Goal: Check status: Check status

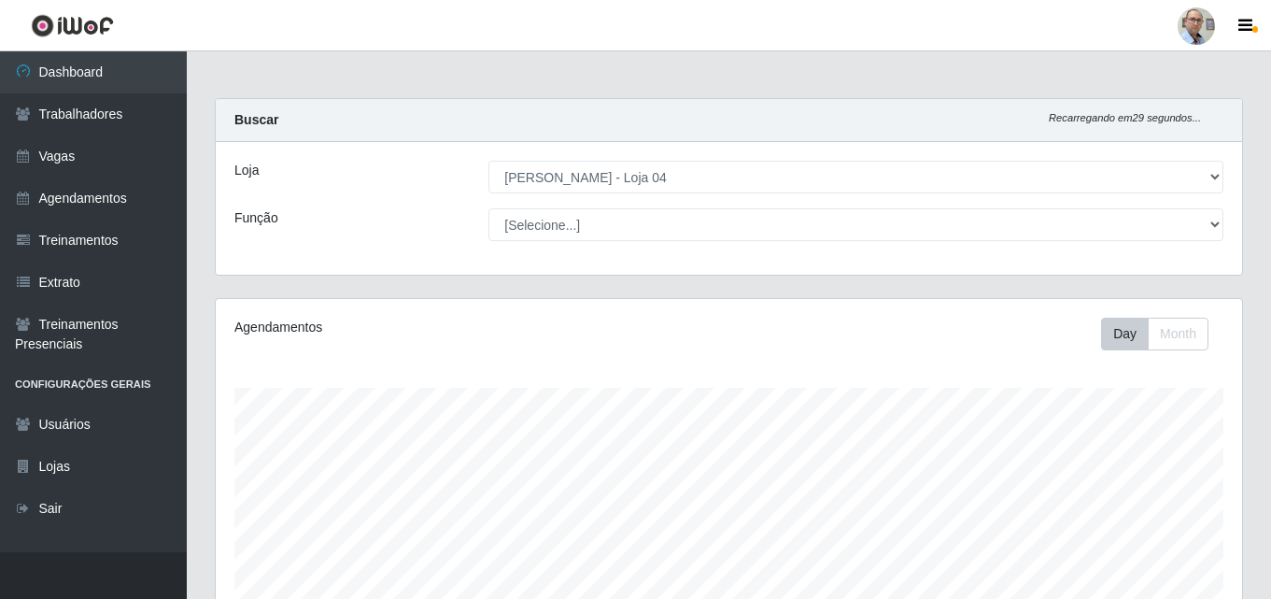
select select "251"
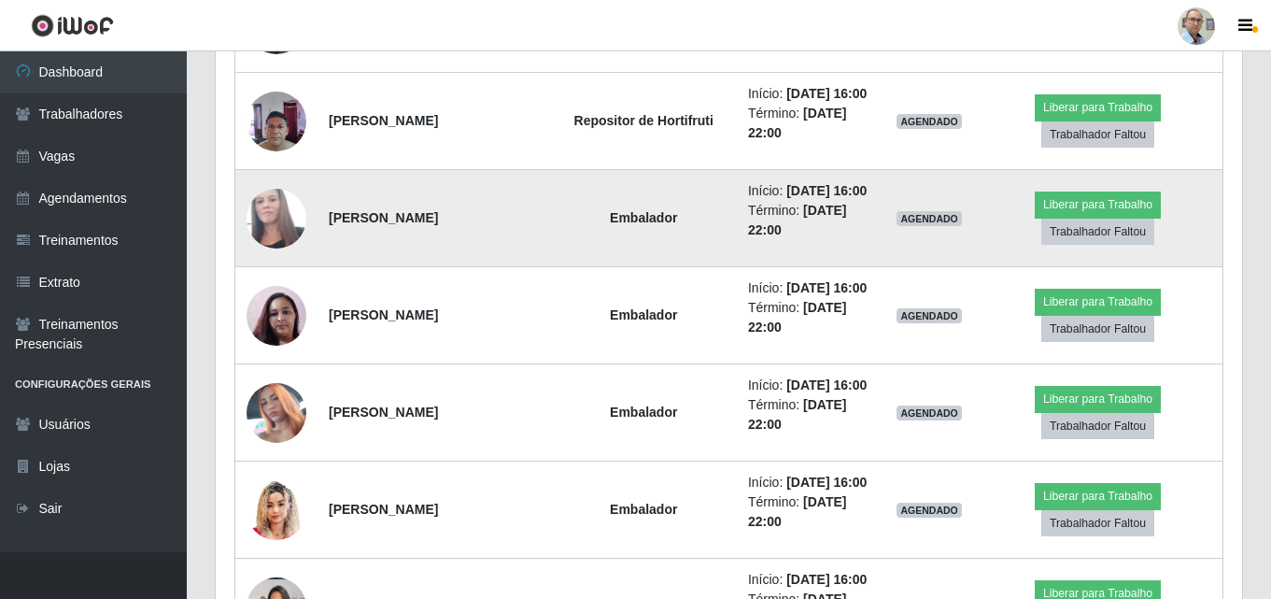
scroll to position [388, 1026]
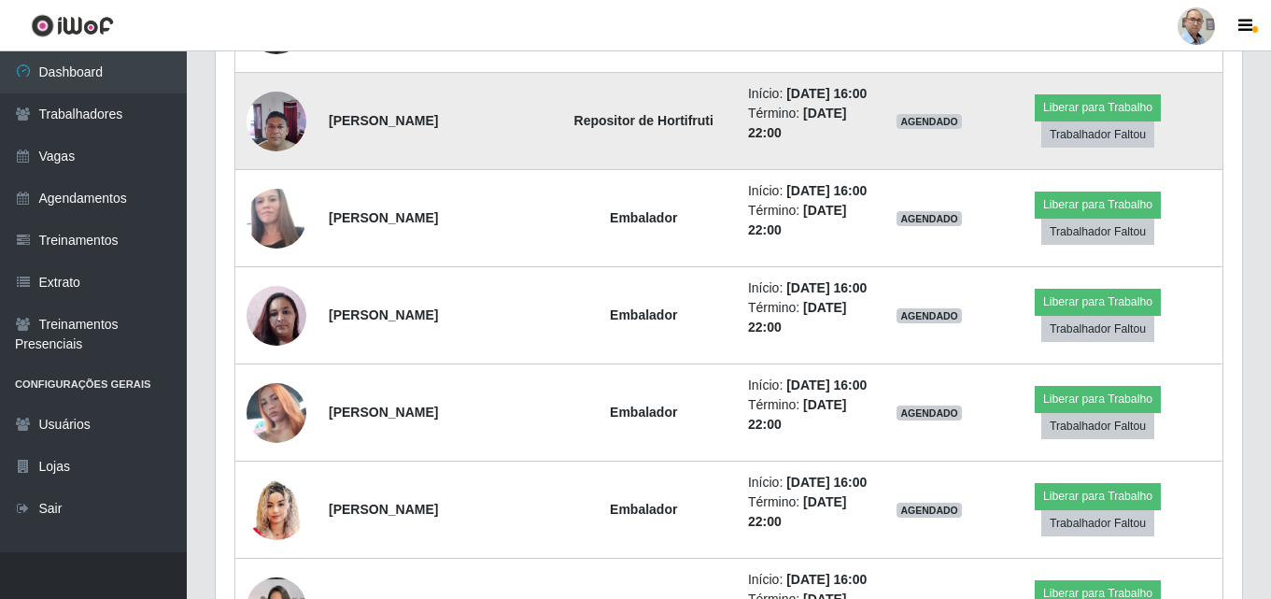
click at [275, 118] on img at bounding box center [277, 120] width 60 height 79
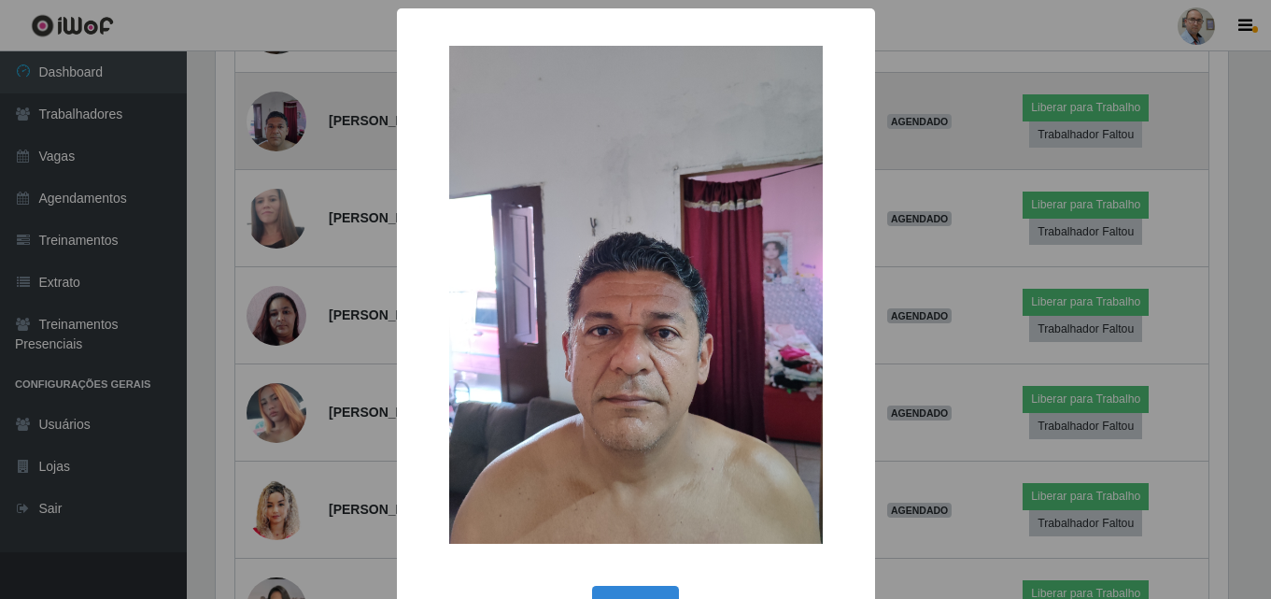
scroll to position [388, 1017]
click at [275, 118] on div "× OK Cancel" at bounding box center [638, 299] width 1276 height 599
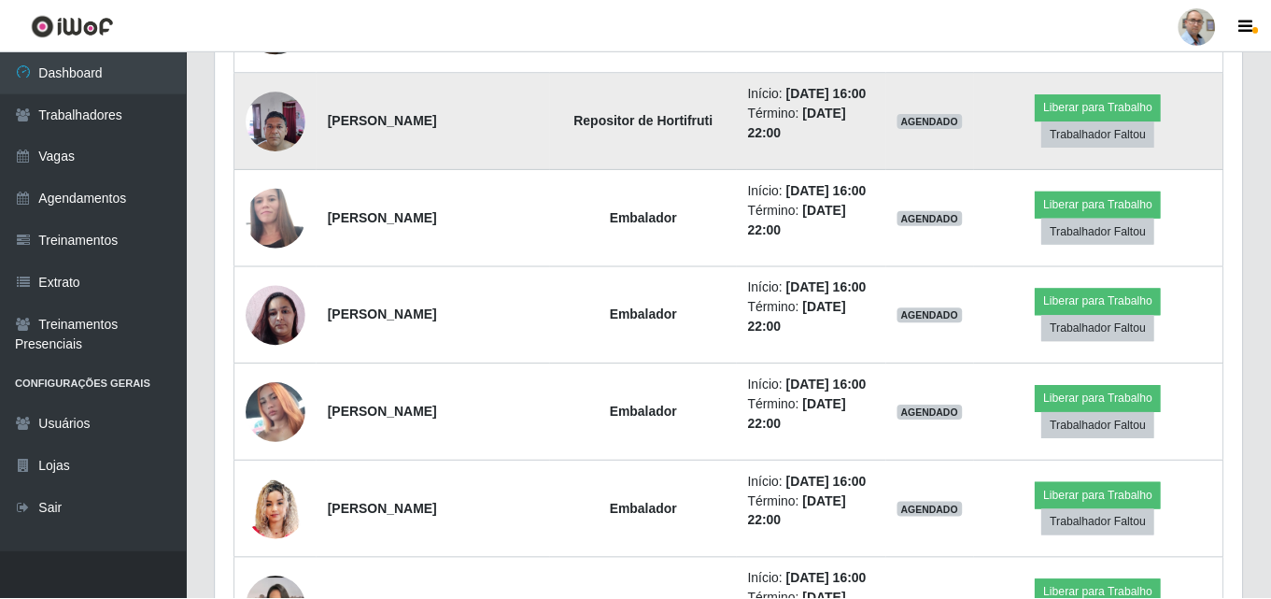
scroll to position [388, 1026]
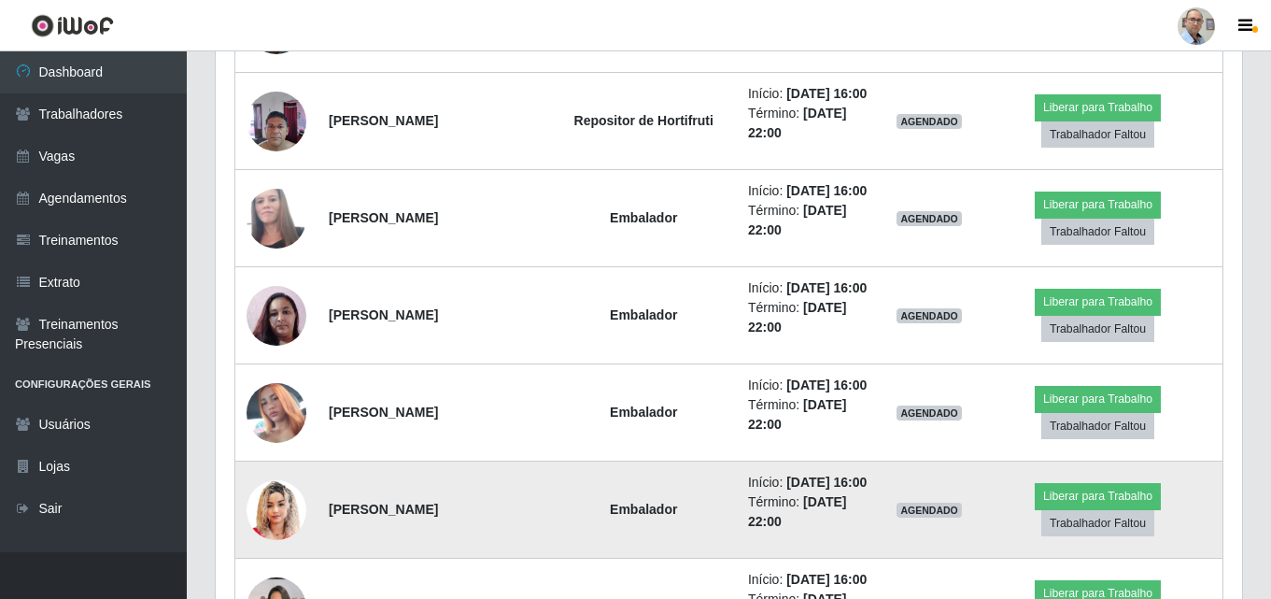
click at [260, 507] on img at bounding box center [277, 510] width 60 height 74
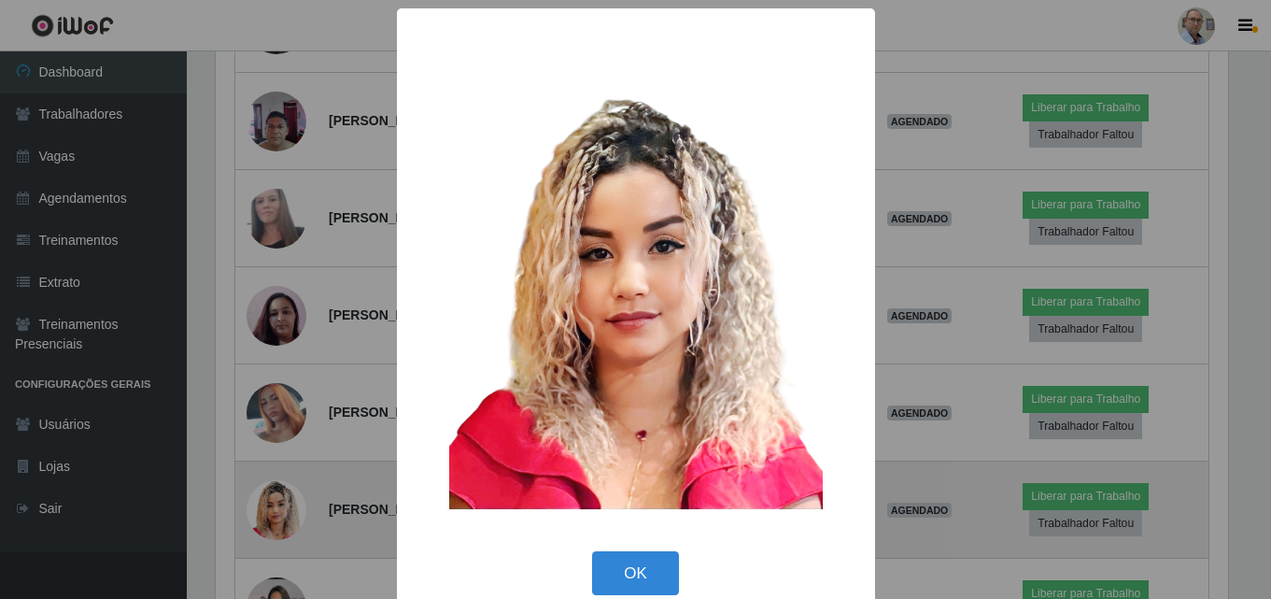
scroll to position [388, 1017]
click at [260, 507] on div "× OK Cancel" at bounding box center [638, 299] width 1276 height 599
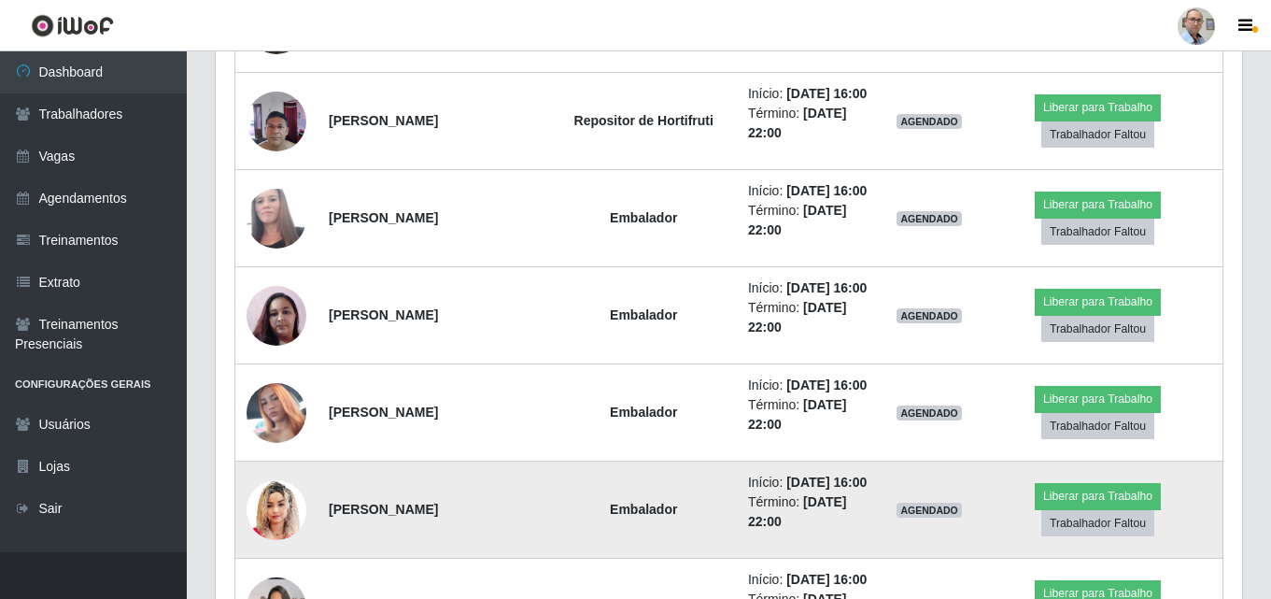
scroll to position [388, 1026]
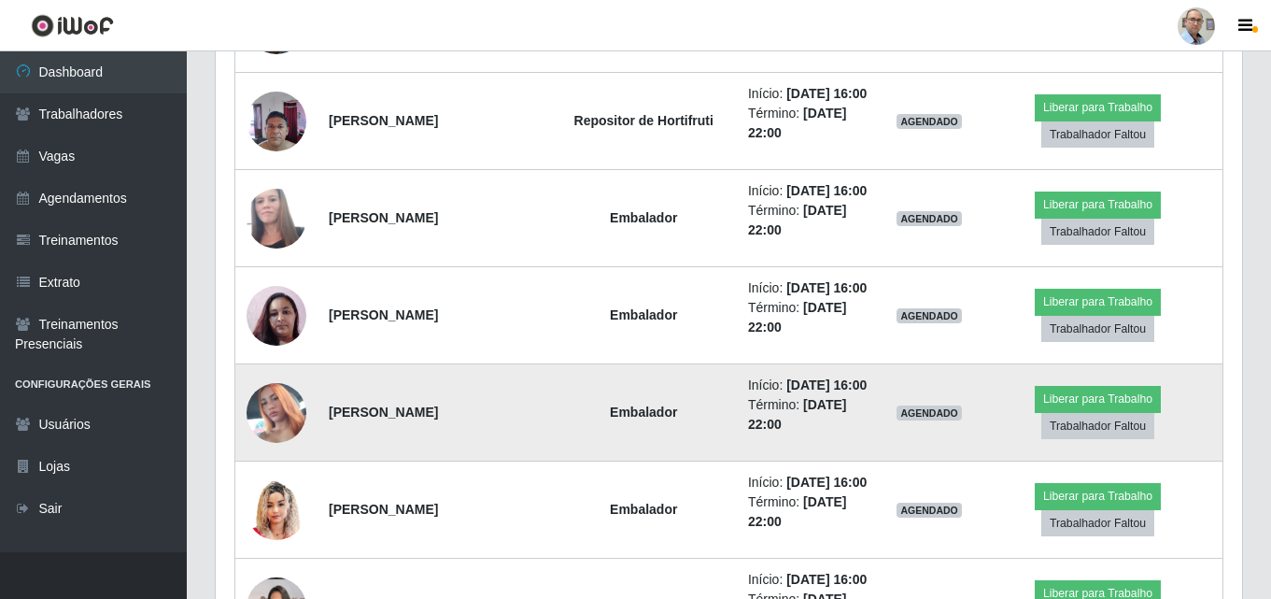
click at [275, 412] on img at bounding box center [277, 413] width 60 height 106
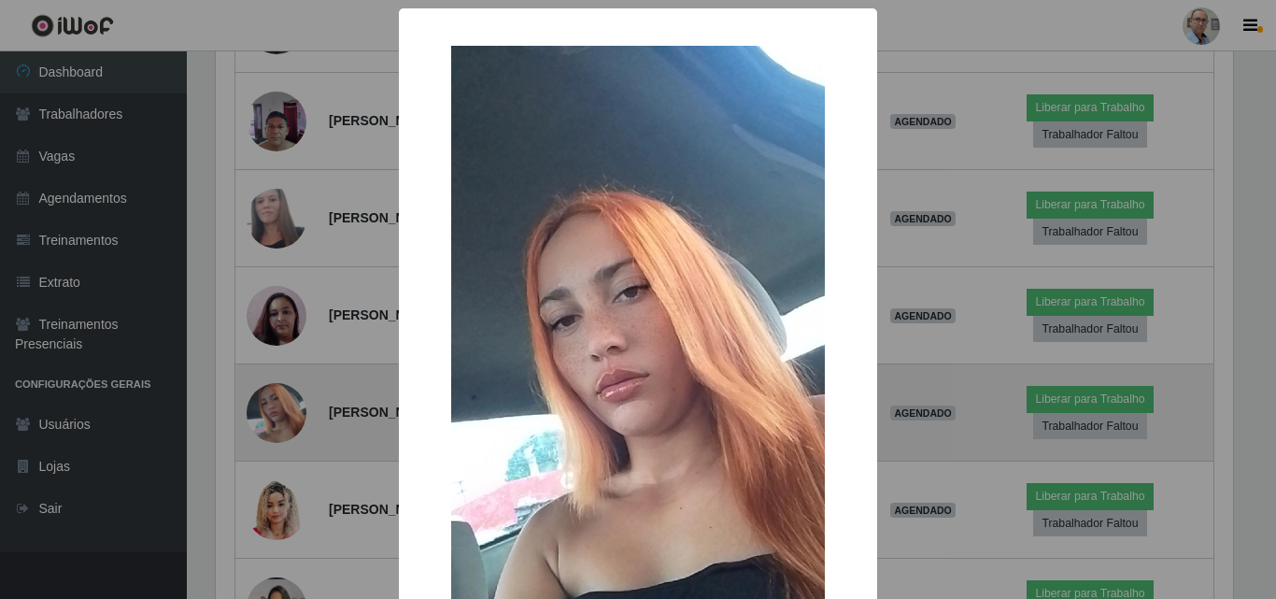
click at [275, 412] on div "× OK Cancel" at bounding box center [638, 299] width 1276 height 599
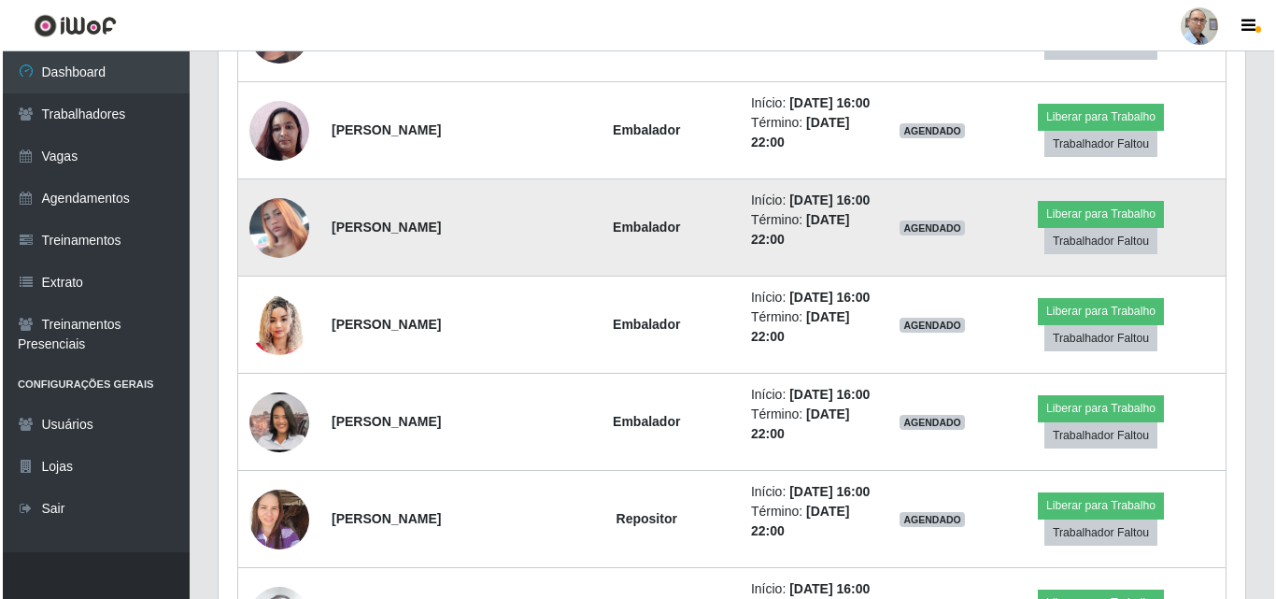
scroll to position [3361, 0]
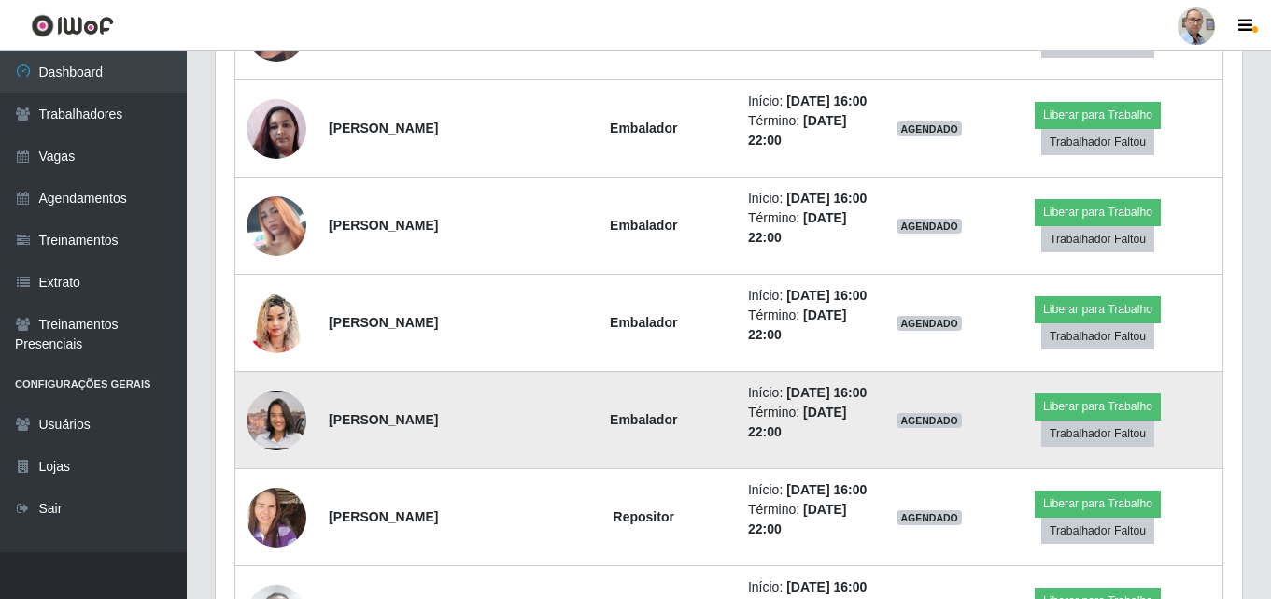
click at [276, 424] on img at bounding box center [277, 420] width 60 height 134
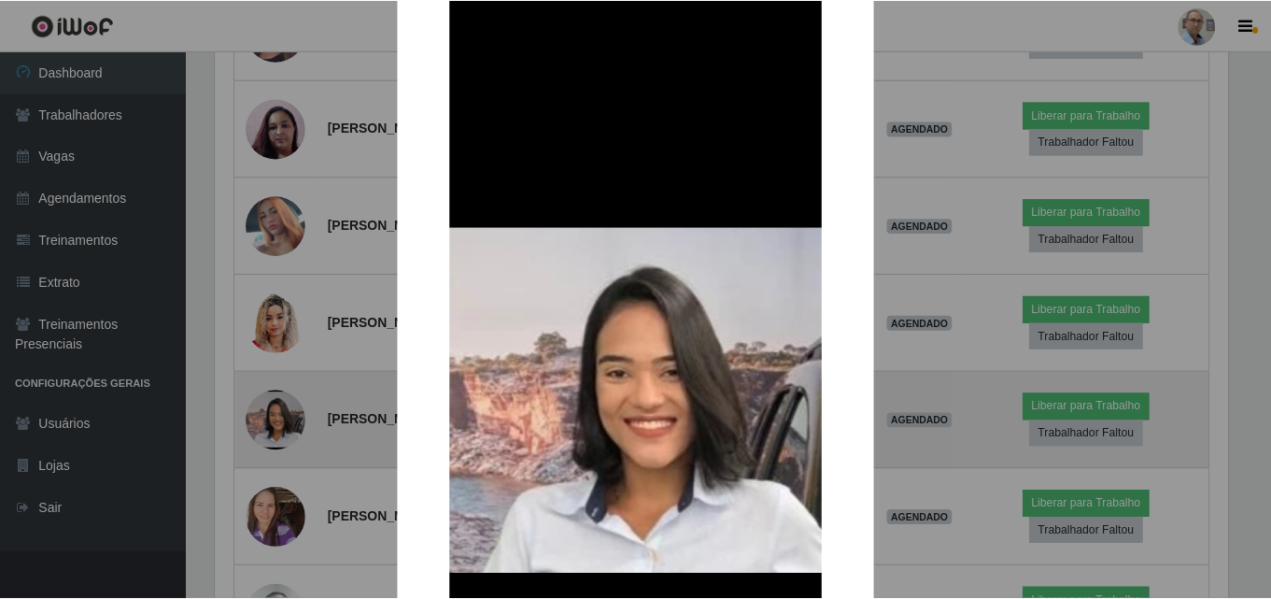
scroll to position [93, 0]
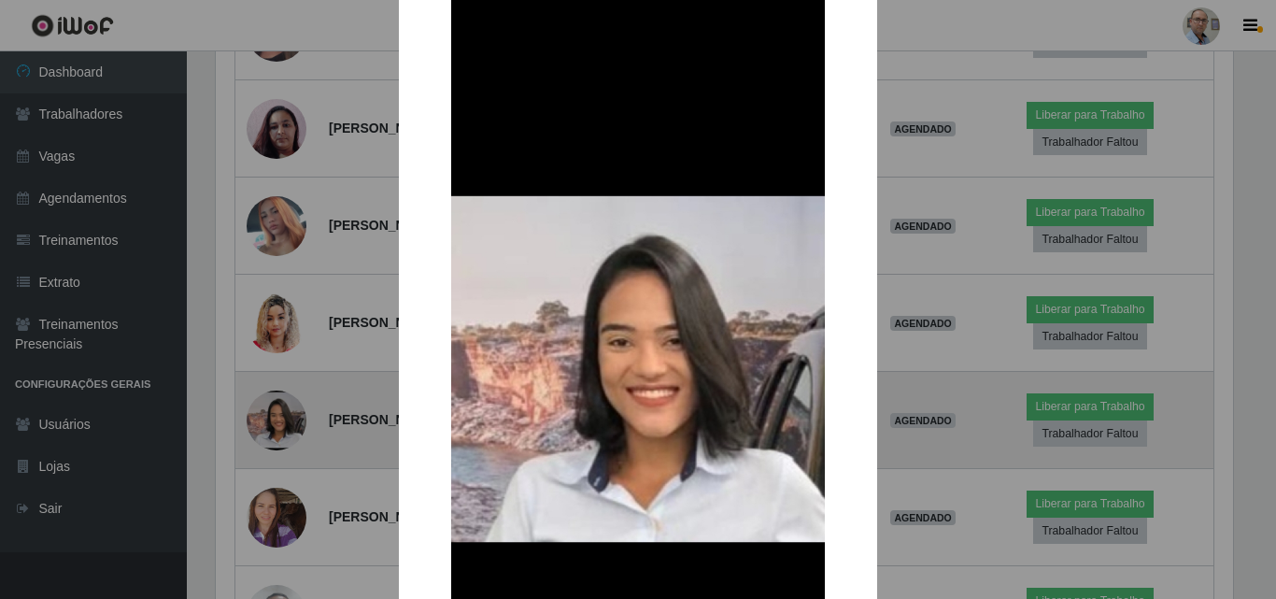
click at [276, 424] on div "× OK Cancel" at bounding box center [638, 299] width 1276 height 599
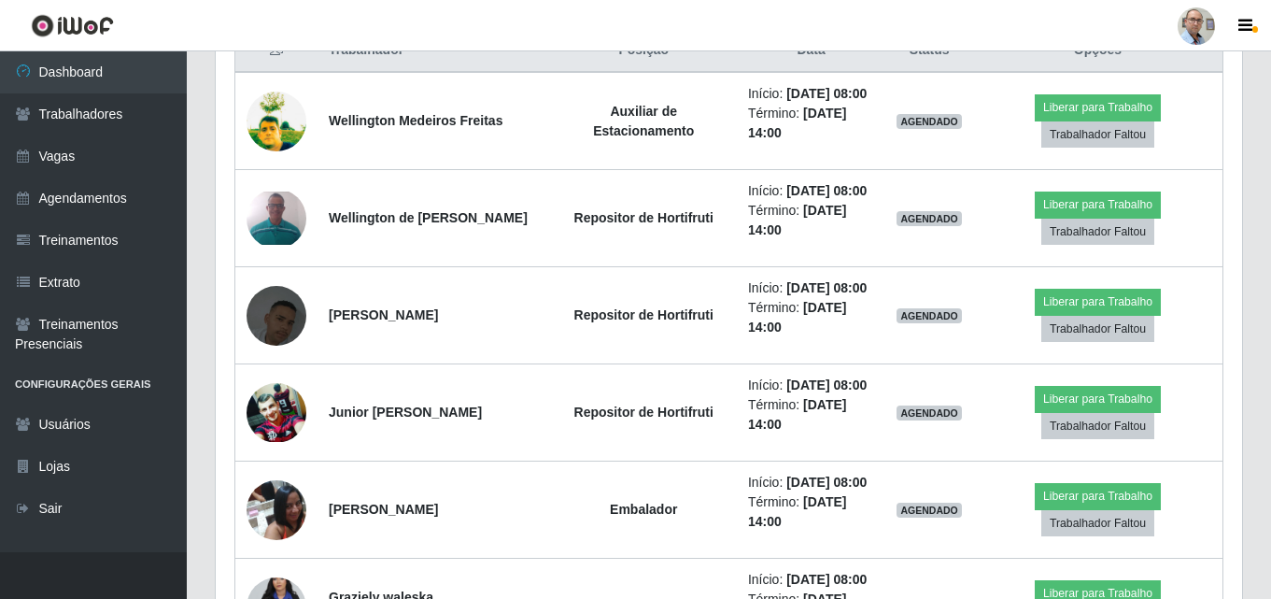
scroll to position [466, 0]
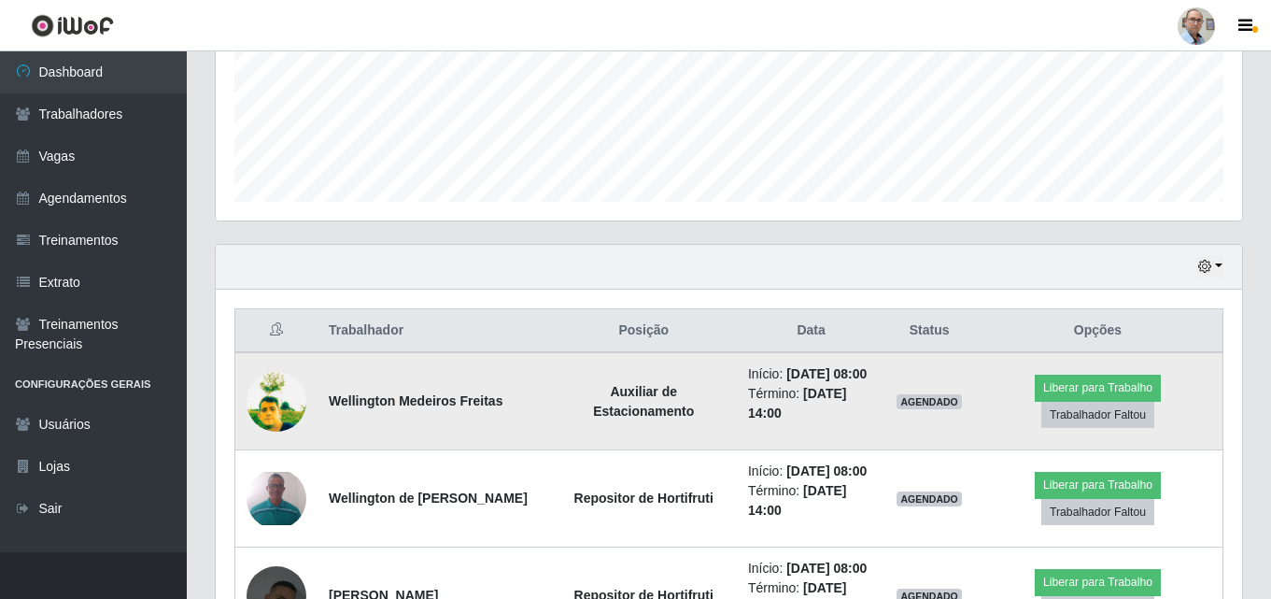
click at [269, 407] on img at bounding box center [277, 401] width 60 height 80
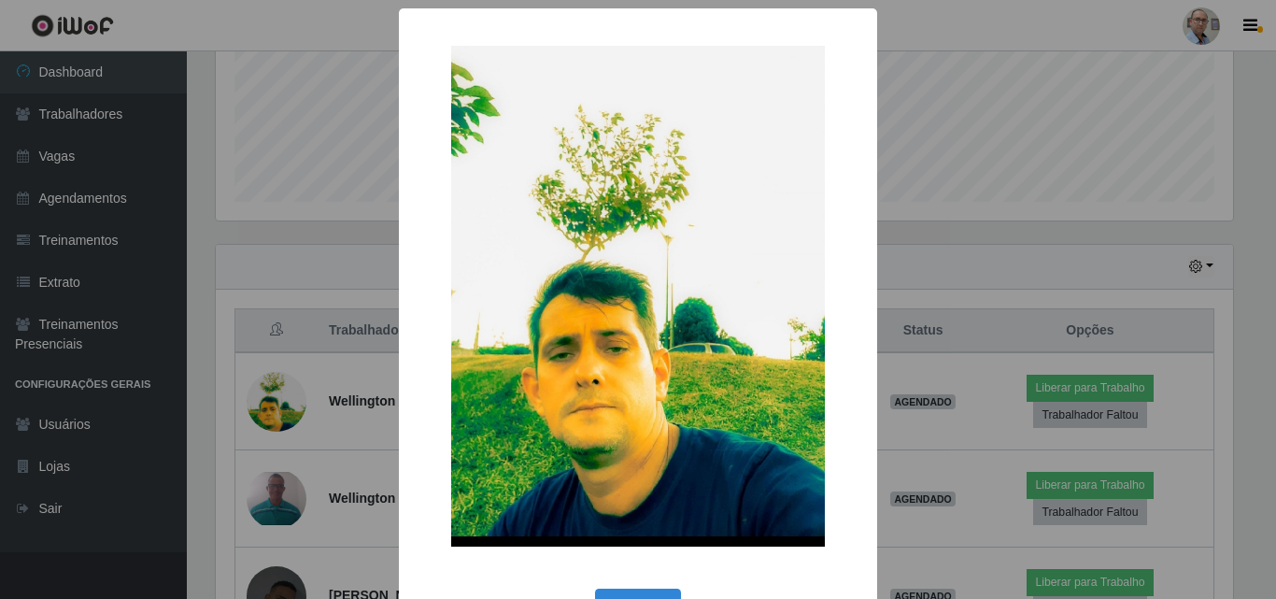
click at [368, 394] on div "× OK Cancel" at bounding box center [638, 299] width 1276 height 599
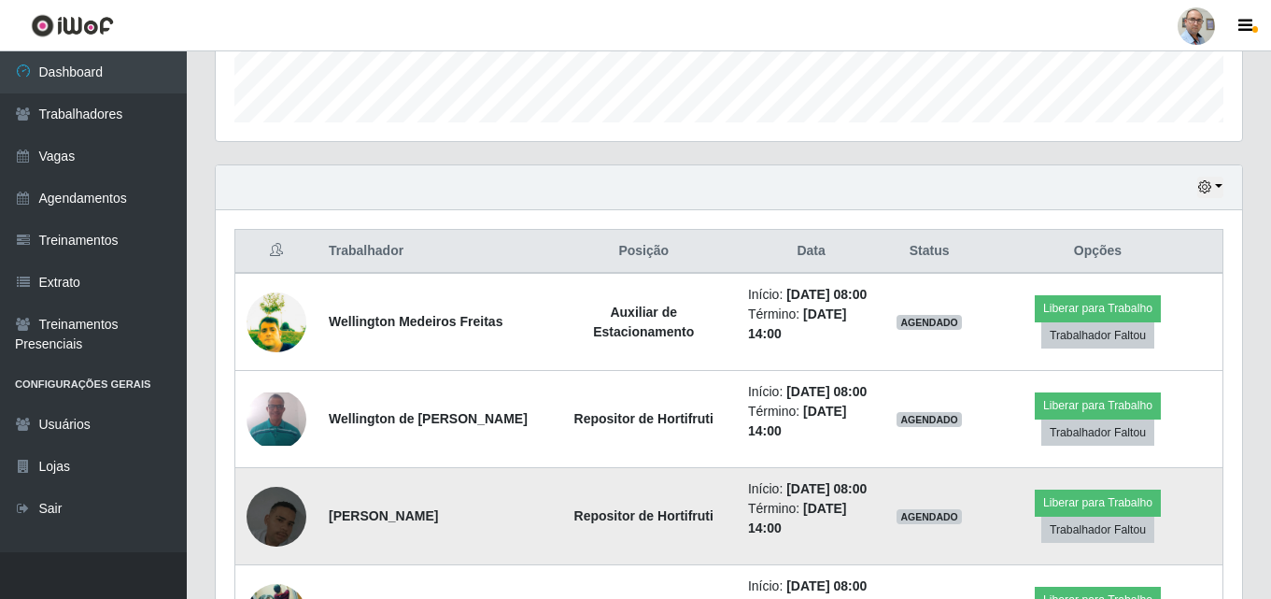
scroll to position [653, 0]
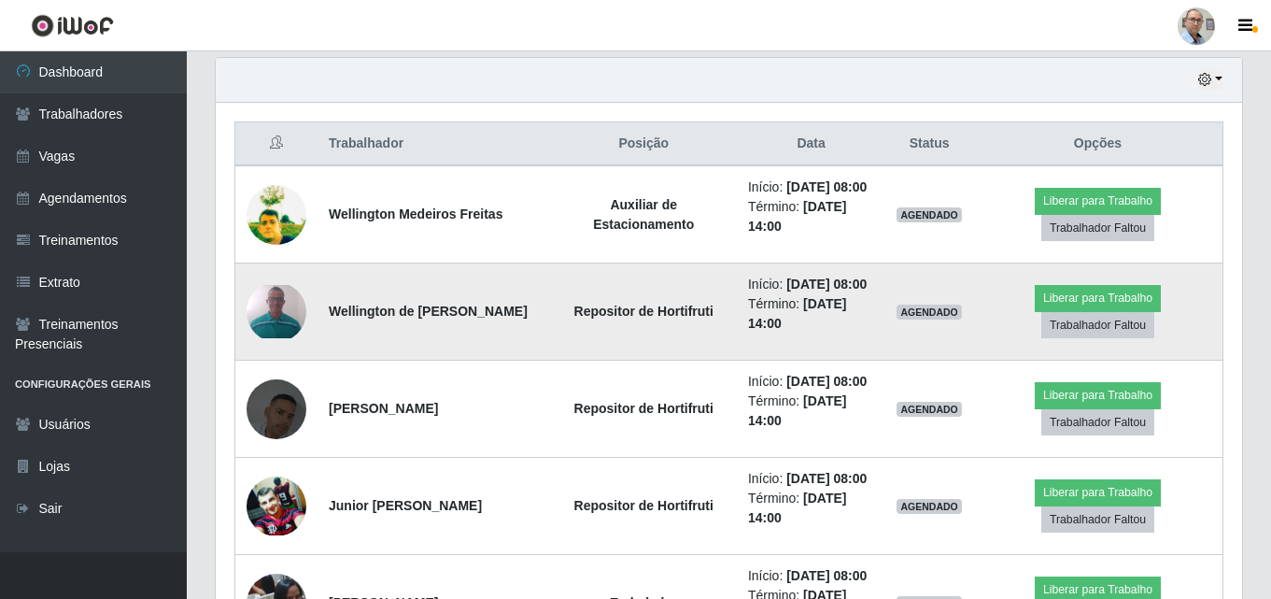
click at [283, 303] on img at bounding box center [277, 311] width 60 height 52
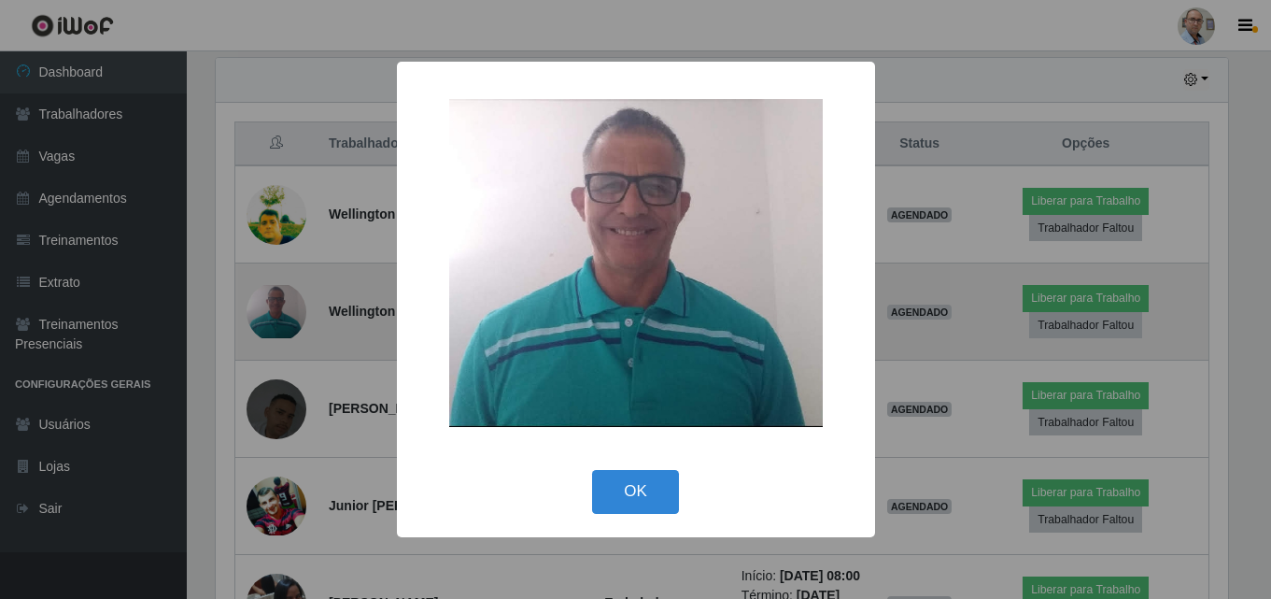
scroll to position [388, 1017]
click at [283, 303] on div "× OK Cancel" at bounding box center [638, 299] width 1276 height 599
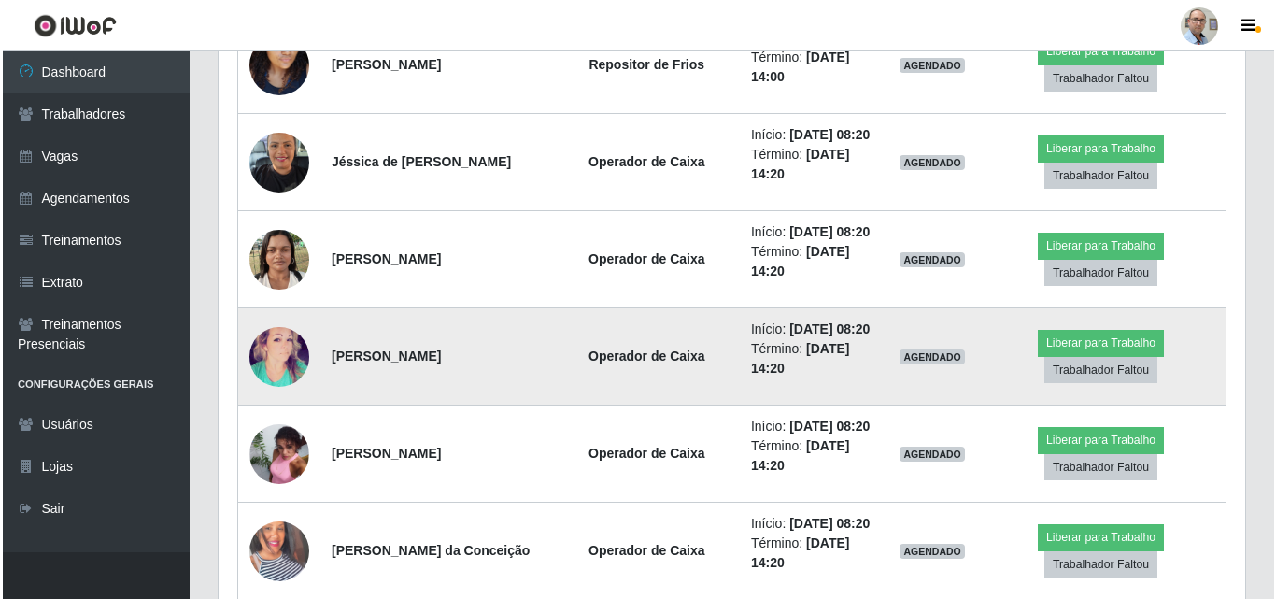
scroll to position [1867, 0]
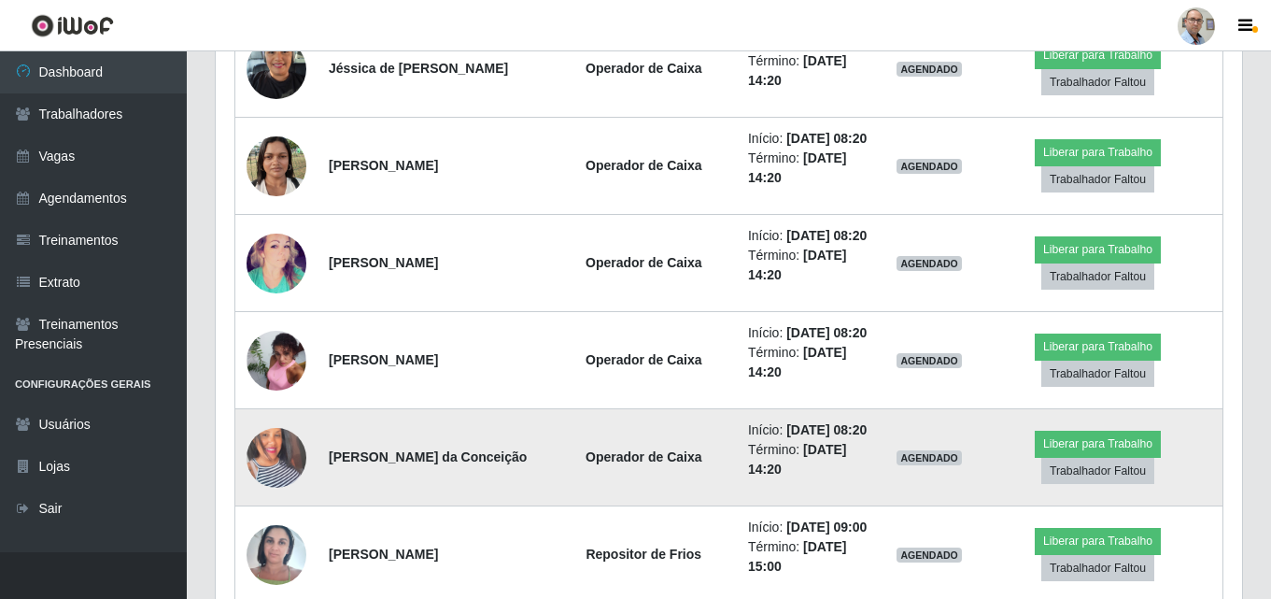
click at [281, 462] on img at bounding box center [277, 457] width 60 height 106
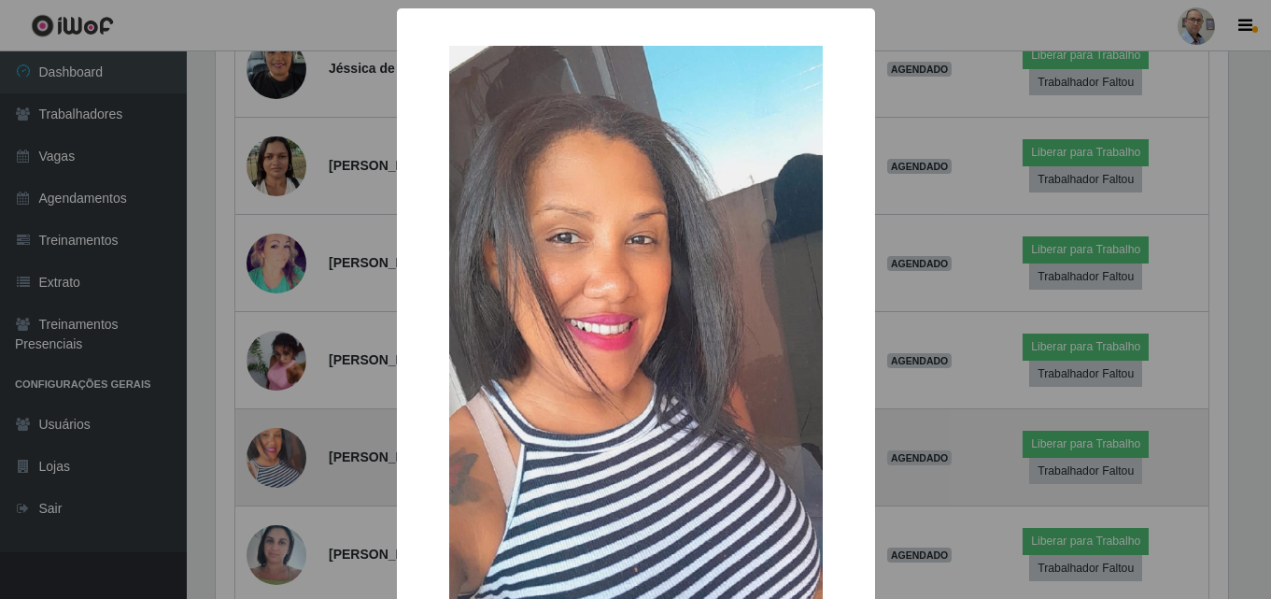
scroll to position [388, 1017]
click at [281, 462] on div "× OK Cancel" at bounding box center [638, 299] width 1276 height 599
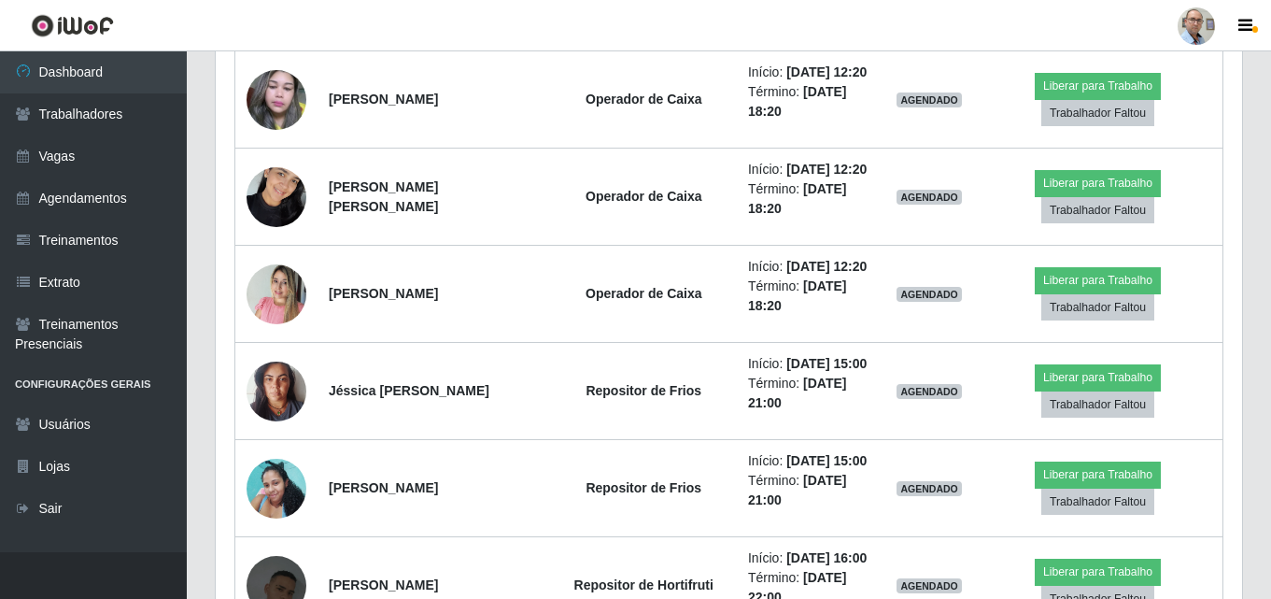
scroll to position [2614, 0]
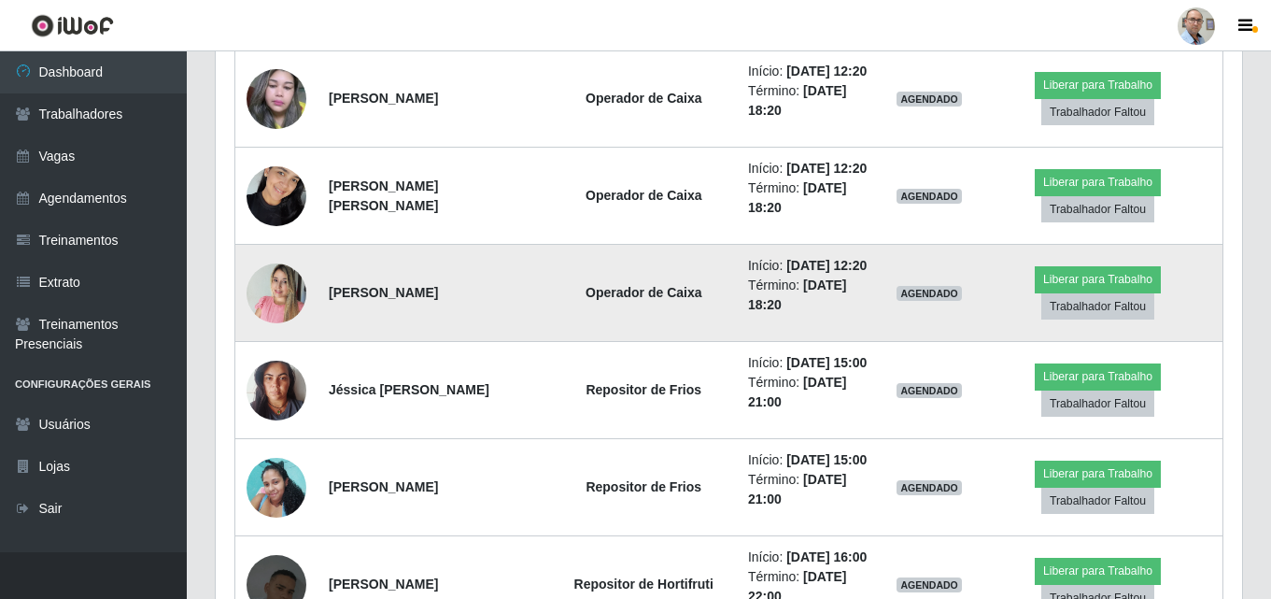
click at [278, 304] on img at bounding box center [277, 292] width 60 height 79
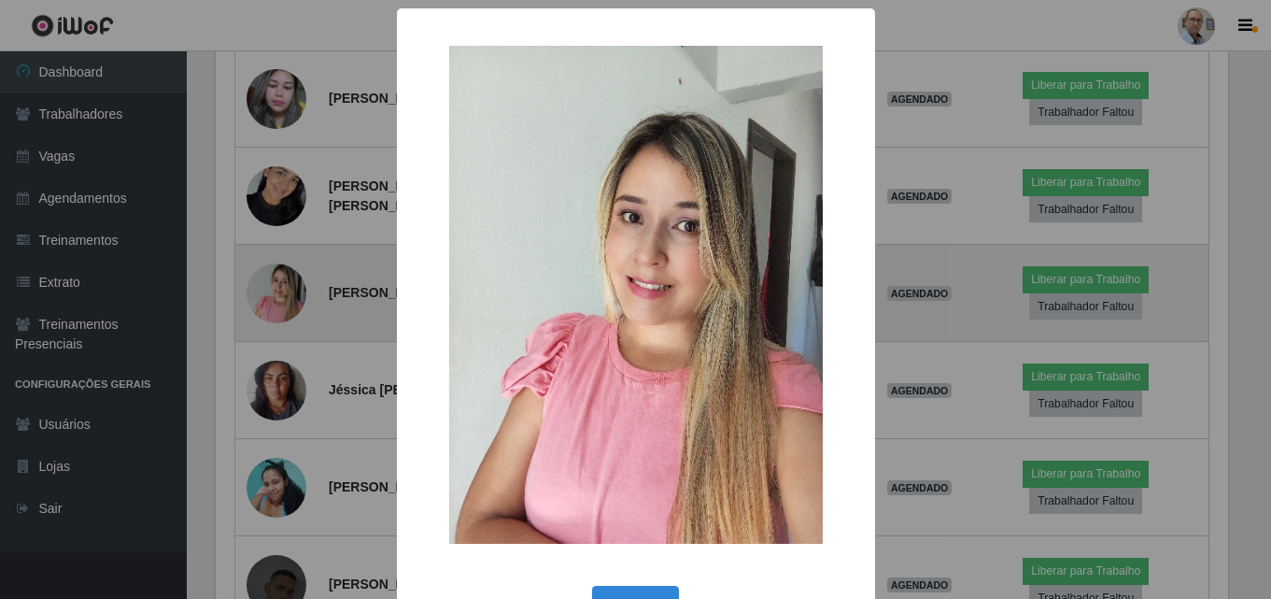
scroll to position [388, 1017]
click at [278, 304] on div "× OK Cancel" at bounding box center [638, 299] width 1276 height 599
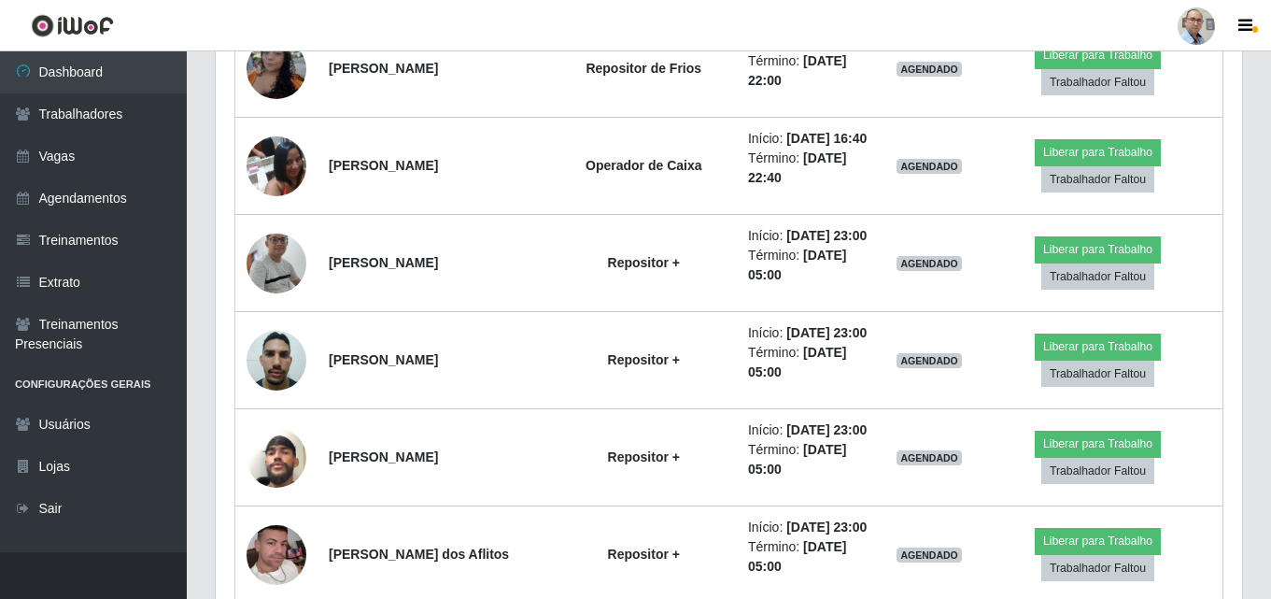
scroll to position [4388, 0]
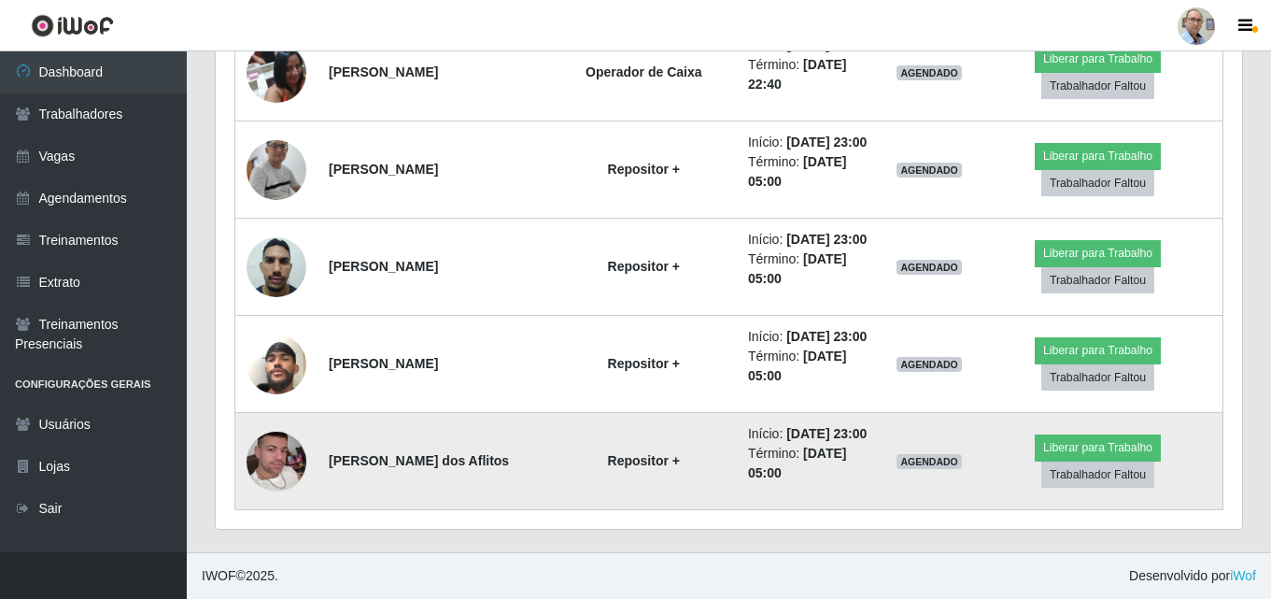
click at [284, 456] on img at bounding box center [277, 461] width 60 height 106
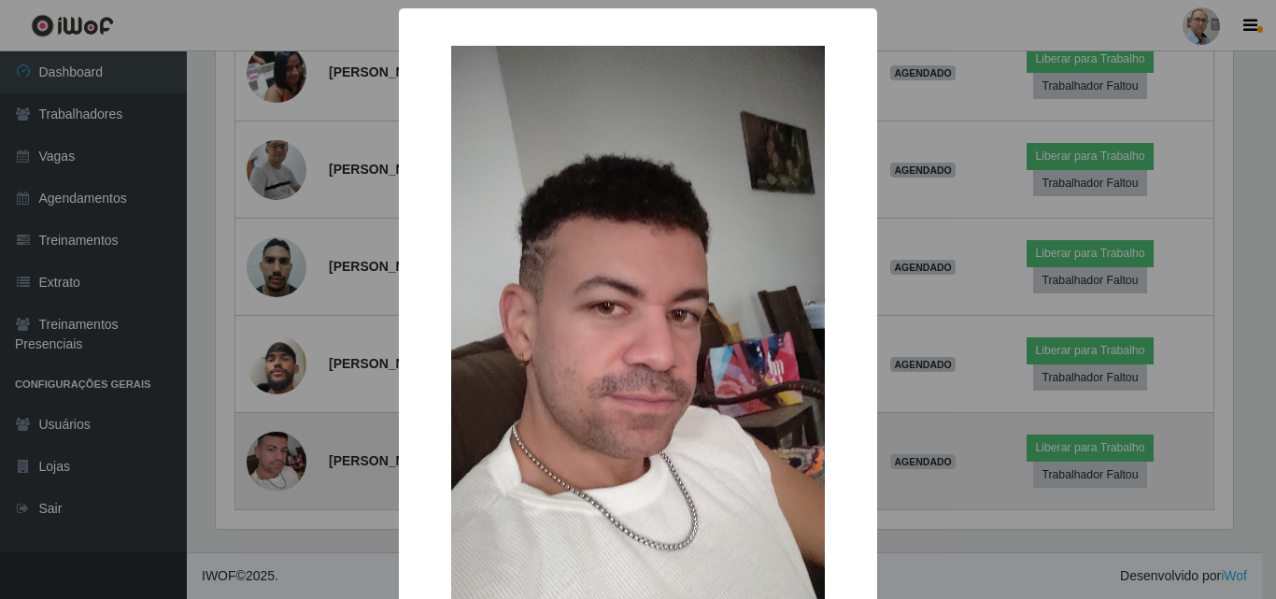
click at [284, 456] on div "× OK Cancel" at bounding box center [638, 299] width 1276 height 599
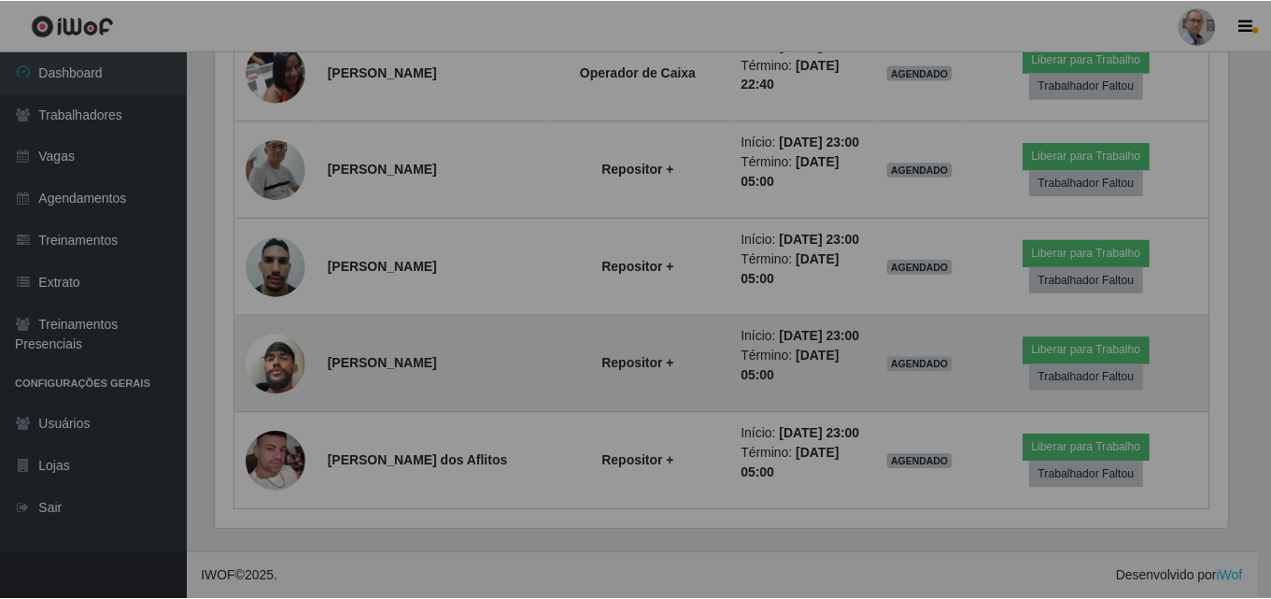
scroll to position [388, 1026]
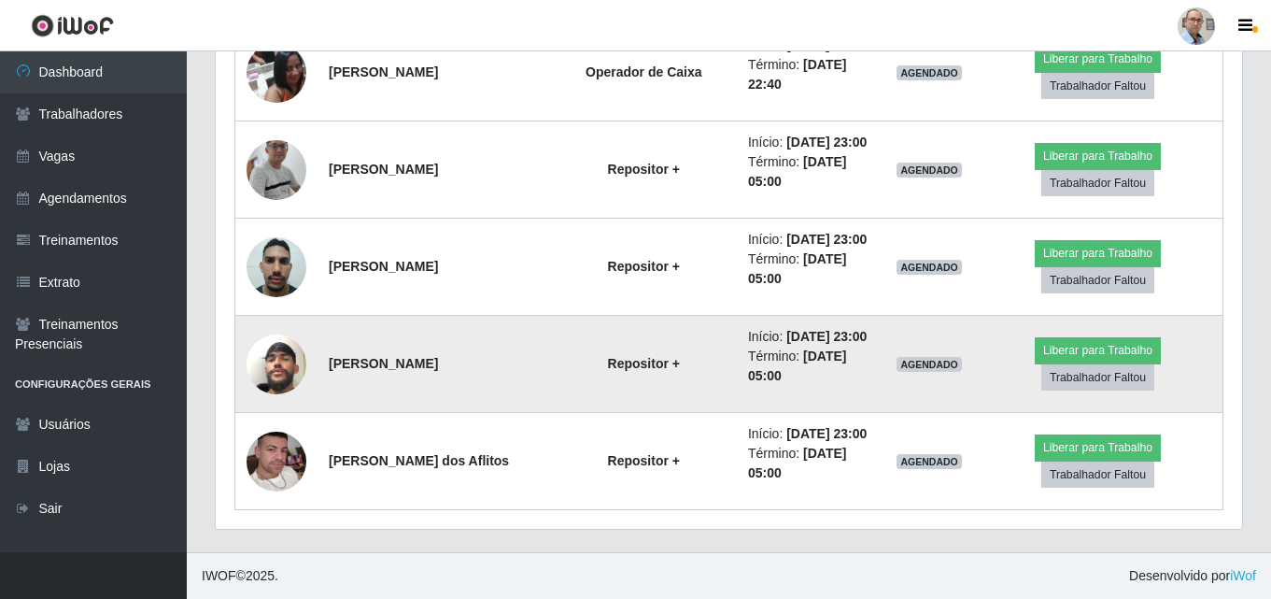
click at [287, 374] on img at bounding box center [277, 364] width 60 height 106
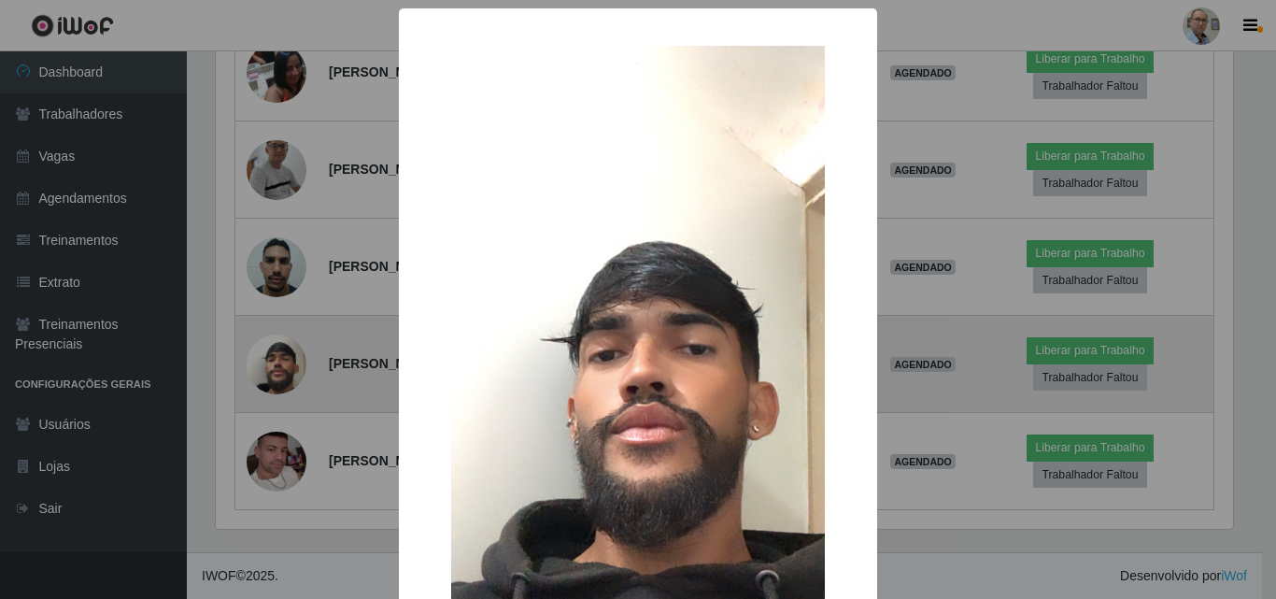
click at [287, 374] on div "× OK Cancel" at bounding box center [638, 299] width 1276 height 599
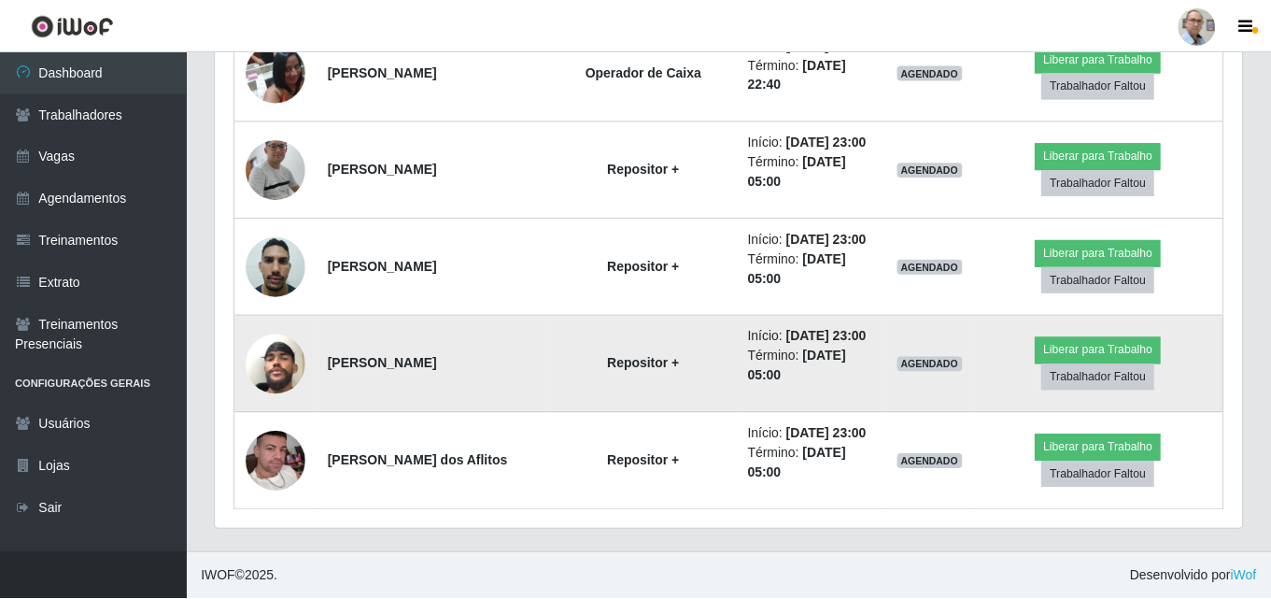
scroll to position [0, 0]
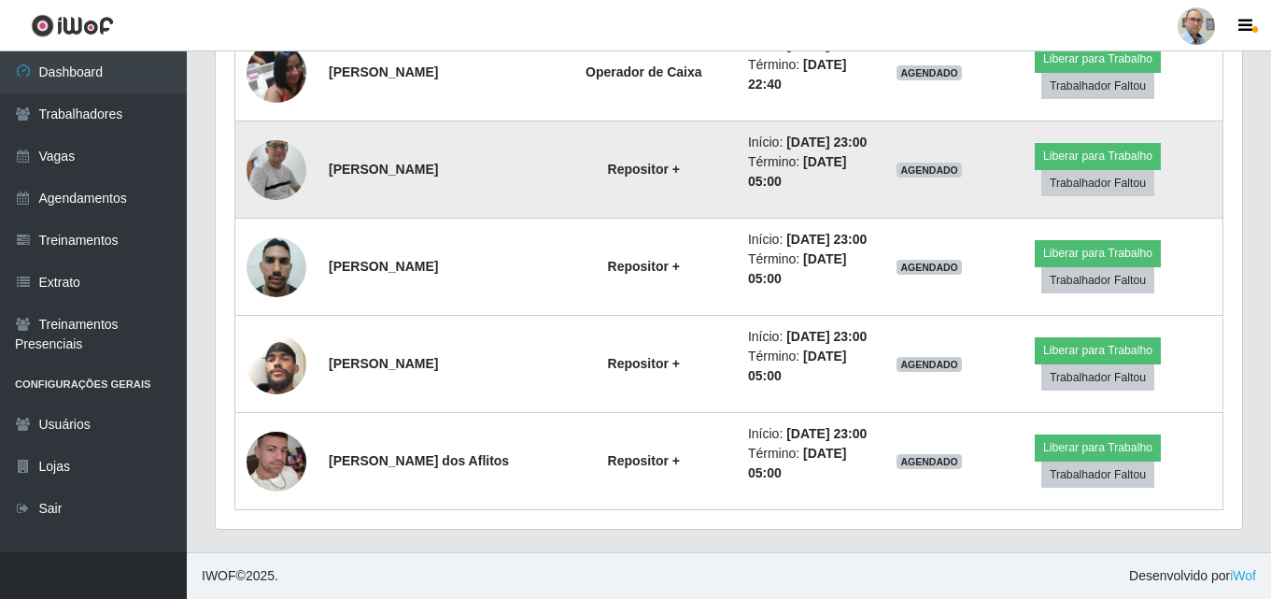
click at [275, 159] on img at bounding box center [277, 170] width 60 height 136
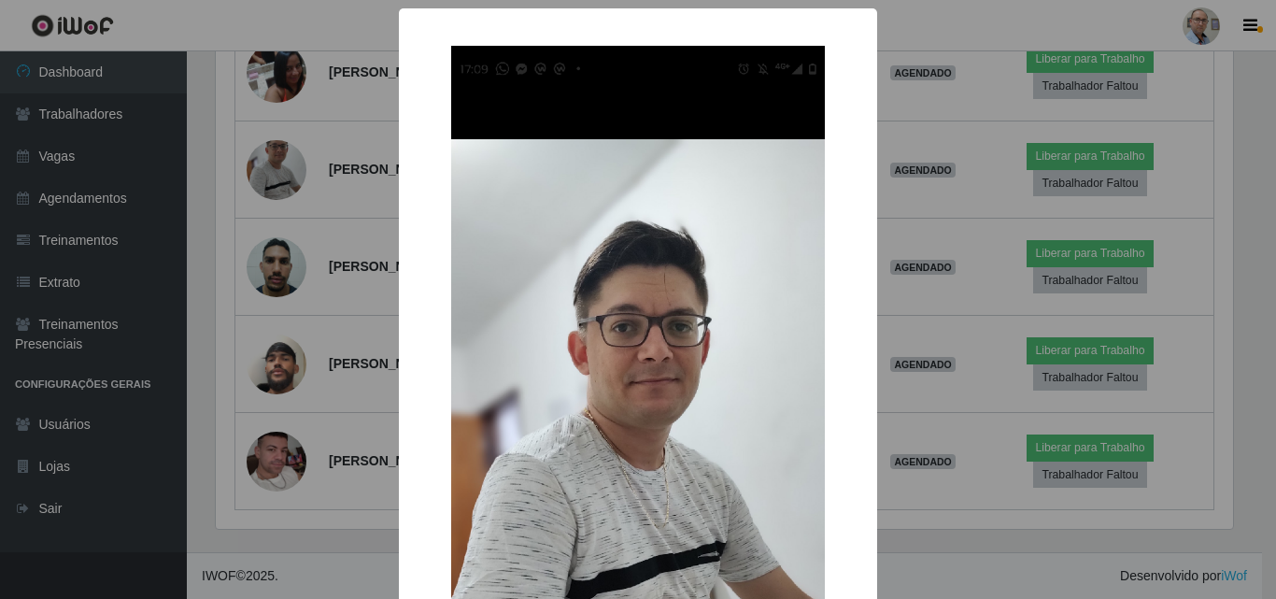
click at [275, 158] on div "× OK Cancel" at bounding box center [638, 299] width 1276 height 599
